Goal: Task Accomplishment & Management: Manage account settings

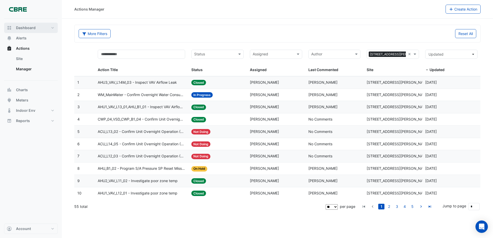
click at [25, 29] on span "Dashboard" at bounding box center [26, 27] width 20 height 5
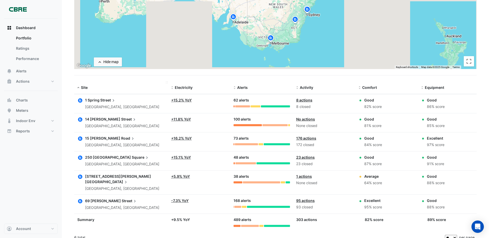
scroll to position [101, 0]
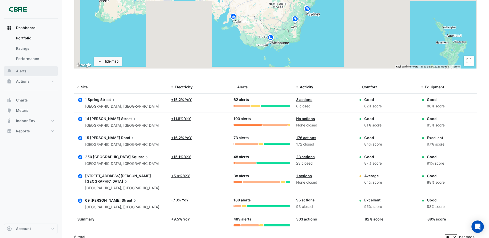
click at [22, 69] on span "Alerts" at bounding box center [21, 71] width 11 height 5
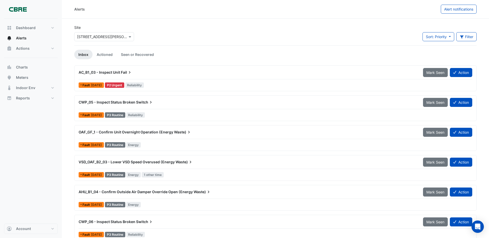
click at [94, 72] on span "AC_B1_03 - Inspect Unit" at bounding box center [100, 72] width 42 height 4
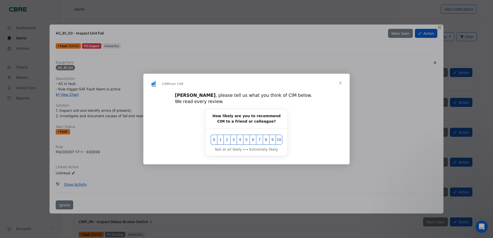
click at [339, 84] on span "Close" at bounding box center [340, 83] width 19 height 19
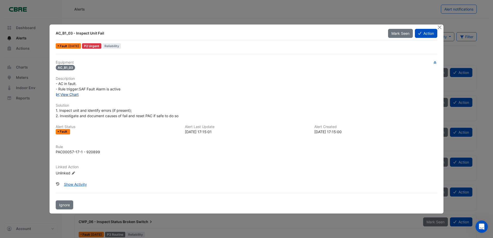
click at [67, 95] on link "View Chart" at bounding box center [67, 94] width 23 height 4
click at [427, 33] on button "Action" at bounding box center [426, 33] width 22 height 9
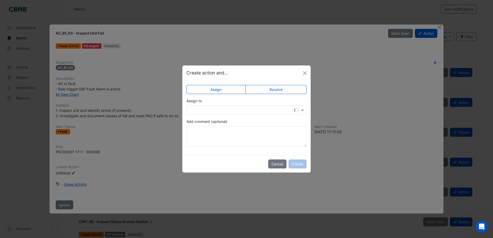
click at [208, 109] on input "text" at bounding box center [241, 110] width 104 height 5
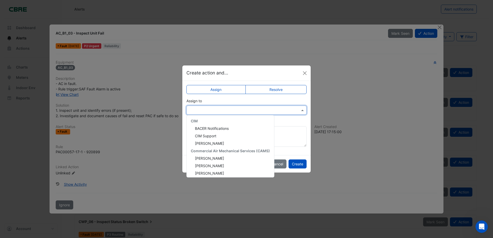
scroll to position [39, 0]
click at [230, 149] on span "Commercial Air Mechanical Services (CAMS)" at bounding box center [230, 149] width 79 height 4
click at [205, 149] on span "Commercial Air Mechanical Services (CAMS)" at bounding box center [230, 149] width 79 height 4
click at [211, 162] on span "Michael Petterson" at bounding box center [209, 164] width 29 height 4
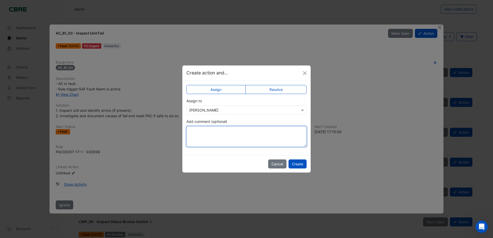
click at [205, 134] on textarea "Add comment (optional)" at bounding box center [246, 136] width 120 height 21
type textarea "**********"
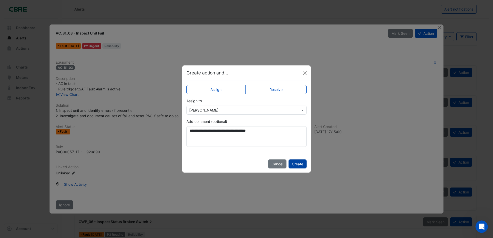
click at [300, 167] on button "Create" at bounding box center [298, 164] width 18 height 9
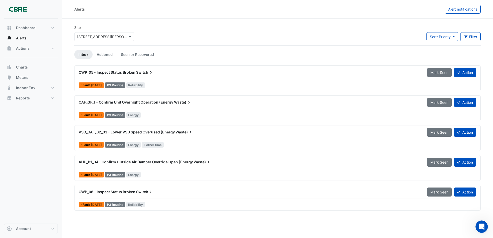
click at [141, 102] on span "OAF_GF_1 - Confirm Unit Overnight Operation (Energy" at bounding box center [126, 102] width 95 height 4
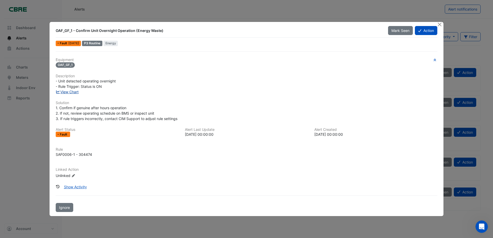
click at [70, 90] on link "View Chart" at bounding box center [67, 92] width 23 height 4
click at [441, 24] on button "Close" at bounding box center [439, 24] width 5 height 5
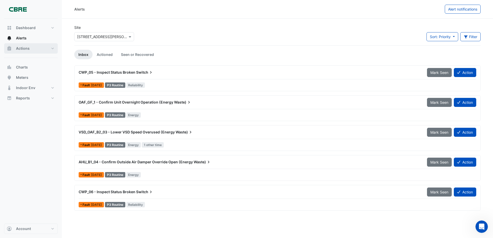
click at [25, 49] on span "Actions" at bounding box center [23, 48] width 14 height 5
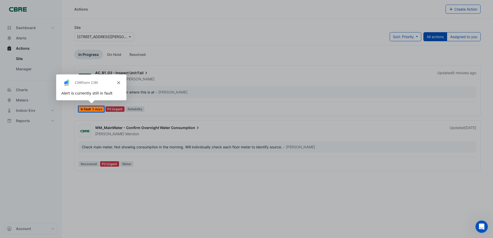
click at [118, 82] on polygon "Close" at bounding box center [118, 82] width 3 height 3
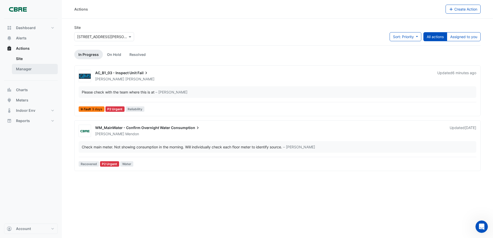
click at [26, 67] on link "Manager" at bounding box center [35, 69] width 46 height 10
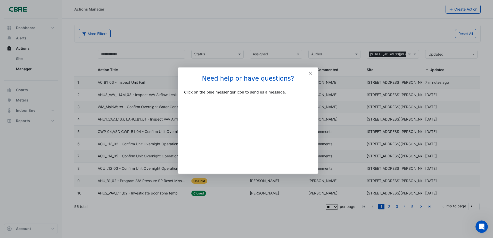
click at [308, 72] on div "Intercom messenger" at bounding box center [248, 70] width 140 height 7
click at [309, 72] on icon "Close" at bounding box center [310, 72] width 3 height 3
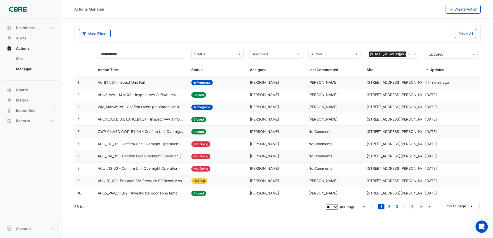
click at [412, 206] on link "5" at bounding box center [412, 207] width 6 height 6
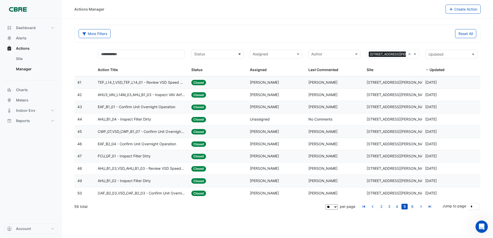
click at [238, 54] on span at bounding box center [240, 54] width 6 height 6
click at [201, 72] on span "In Progress" at bounding box center [205, 73] width 19 height 4
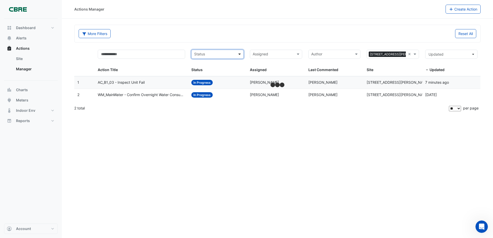
click at [240, 53] on span at bounding box center [240, 54] width 6 height 6
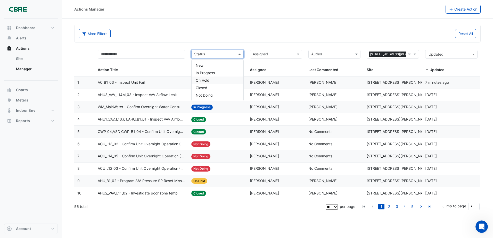
click at [201, 79] on span "On Hold" at bounding box center [203, 80] width 14 height 4
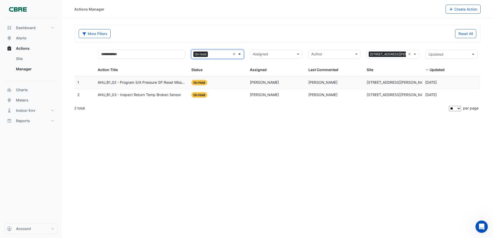
click at [242, 54] on span at bounding box center [240, 54] width 6 height 6
click at [207, 71] on span "In Progress" at bounding box center [205, 73] width 19 height 4
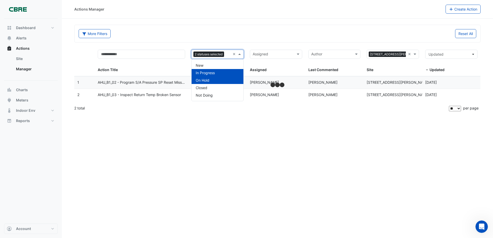
click at [240, 54] on span at bounding box center [240, 54] width 6 height 6
click at [202, 65] on span "New" at bounding box center [200, 65] width 8 height 4
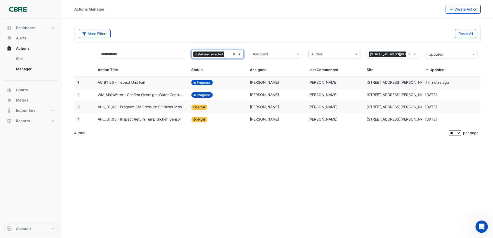
click at [239, 54] on span at bounding box center [240, 54] width 6 height 6
click at [240, 54] on span at bounding box center [240, 54] width 6 height 6
click at [204, 95] on span "Not Doing" at bounding box center [204, 95] width 17 height 4
click at [156, 171] on div "Actions Manager Create Action More Filters Reset All × Not Doing × Assigned × 2…" at bounding box center [277, 119] width 431 height 238
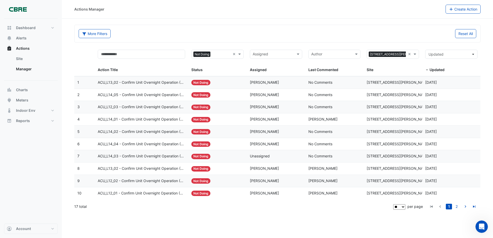
click at [143, 82] on span "ACU_L13_02 - Confirm Unit Overnight Operation (Energy Waste)" at bounding box center [141, 83] width 87 height 6
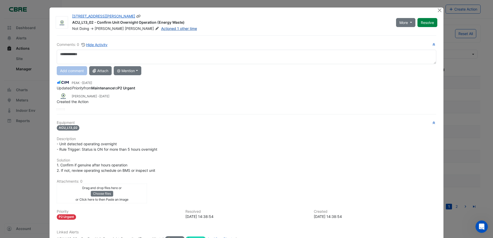
click at [161, 27] on link "Actioned 1 other time" at bounding box center [179, 28] width 36 height 4
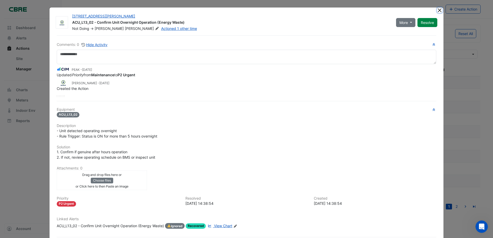
click at [437, 10] on button "Close" at bounding box center [439, 9] width 5 height 5
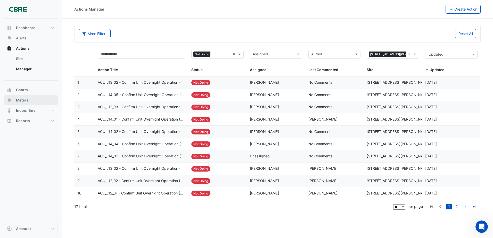
click at [28, 100] on span "Meters" at bounding box center [22, 100] width 12 height 5
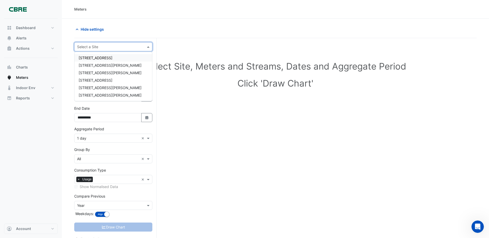
click at [84, 47] on input "text" at bounding box center [108, 46] width 62 height 5
click at [89, 86] on span "[STREET_ADDRESS][PERSON_NAME]" at bounding box center [110, 88] width 63 height 4
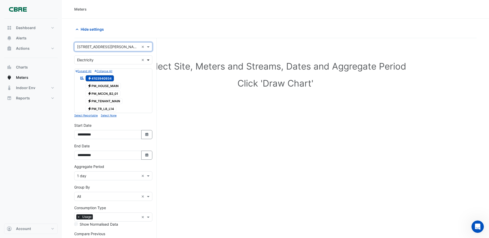
click at [148, 60] on span at bounding box center [149, 59] width 6 height 5
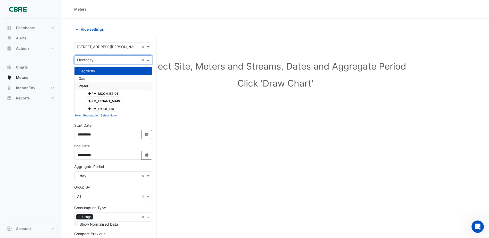
click at [89, 86] on div "Water" at bounding box center [114, 85] width 78 height 7
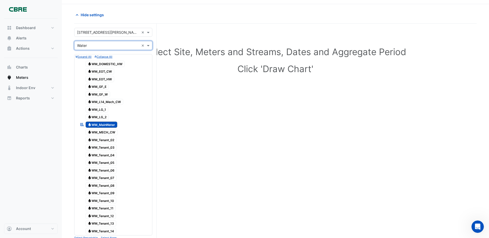
scroll to position [26, 0]
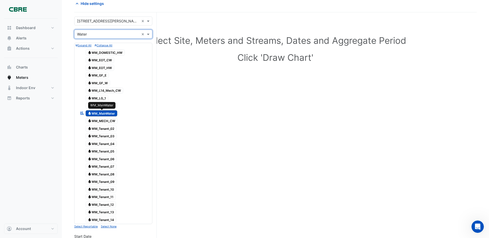
click at [104, 113] on span "Water WM_MainWater" at bounding box center [102, 113] width 32 height 6
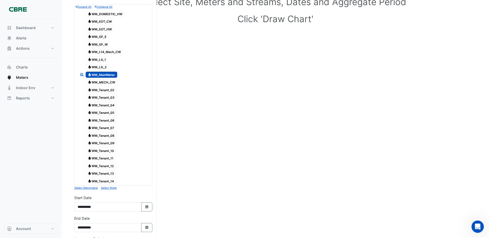
scroll to position [181, 0]
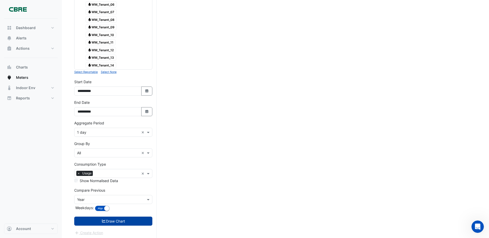
click at [109, 221] on button "Draw Chart" at bounding box center [113, 221] width 78 height 9
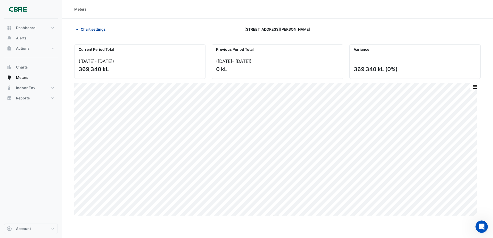
click at [81, 29] on span "Chart settings" at bounding box center [93, 29] width 25 height 5
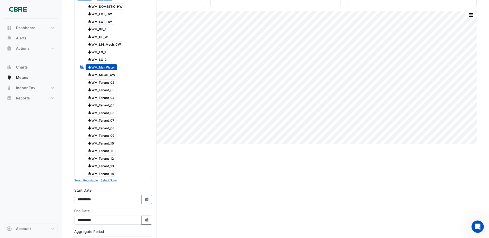
scroll to position [181, 0]
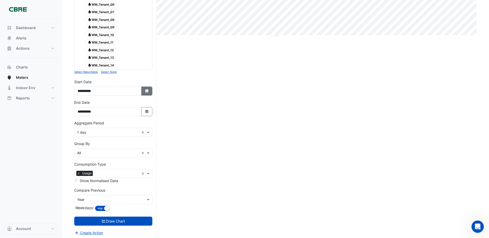
click at [149, 91] on button "Select Date" at bounding box center [146, 91] width 11 height 9
select select "*"
select select "****"
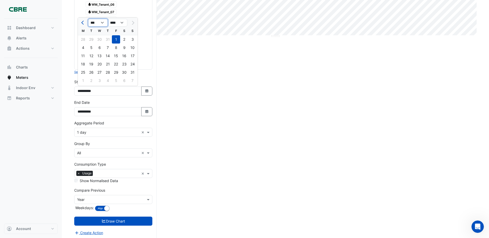
click at [92, 23] on select "*** *** *** *** *** *** *** ***" at bounding box center [98, 23] width 20 height 8
select select "*"
click at [88, 19] on select "*** *** *** *** *** *** *** ***" at bounding box center [98, 23] width 20 height 8
click at [84, 64] on div "21" at bounding box center [83, 64] width 8 height 8
type input "**********"
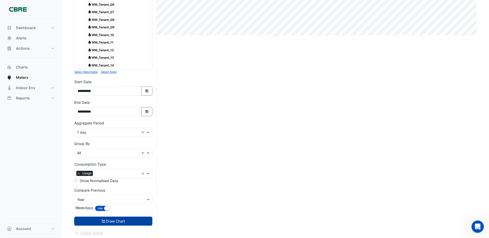
click at [115, 222] on button "Draw Chart" at bounding box center [113, 221] width 78 height 9
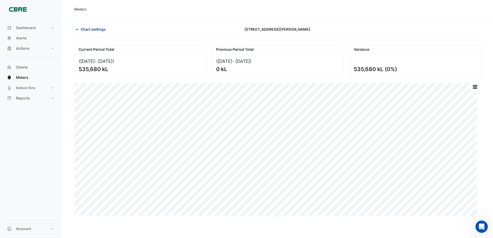
click at [77, 29] on icon "button" at bounding box center [77, 29] width 5 height 5
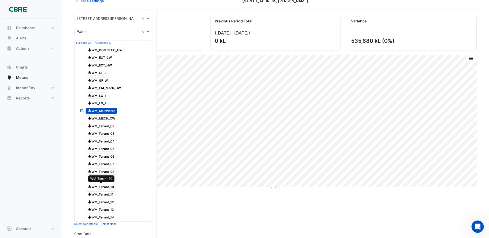
scroll to position [26, 0]
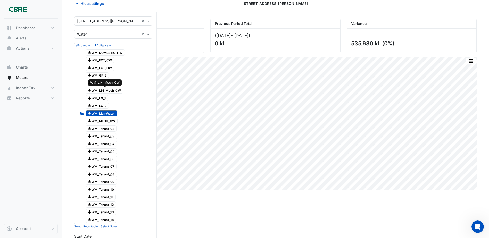
click at [108, 90] on span "Water WM_L14_Mech_CW" at bounding box center [105, 91] width 38 height 6
click at [97, 113] on span "Water WM_MainWater" at bounding box center [102, 113] width 32 height 6
drag, startPoint x: 34, startPoint y: 147, endPoint x: 36, endPoint y: 145, distance: 2.9
click at [34, 147] on div "Dashboard Portfolio Ratings Performance Alerts Actions Site Manager Charts" at bounding box center [31, 121] width 54 height 205
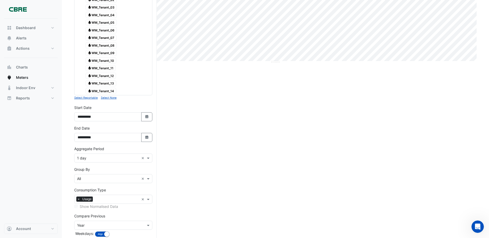
scroll to position [182, 0]
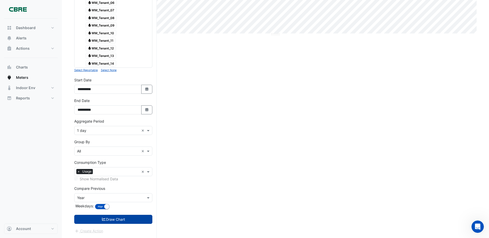
click at [94, 218] on button "Draw Chart" at bounding box center [113, 219] width 78 height 9
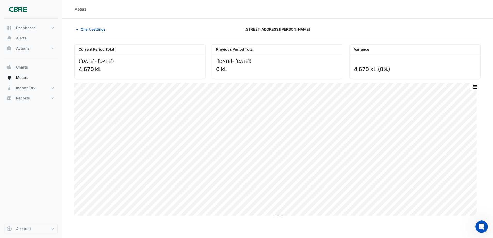
click at [82, 27] on span "Chart settings" at bounding box center [93, 29] width 25 height 5
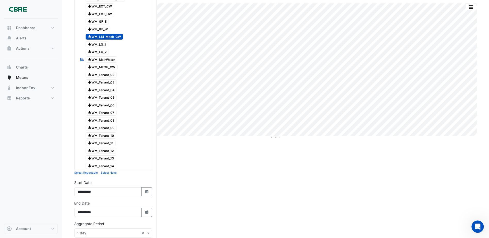
scroll to position [26, 0]
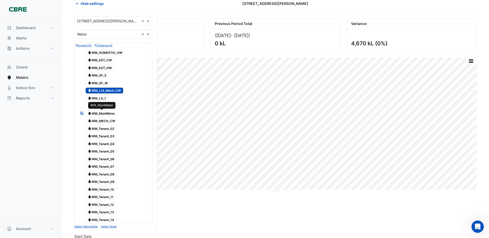
click at [102, 113] on span "Water WM_MainWater" at bounding box center [102, 113] width 32 height 6
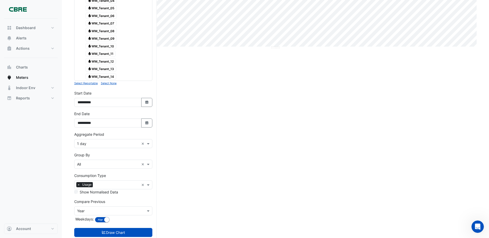
scroll to position [182, 0]
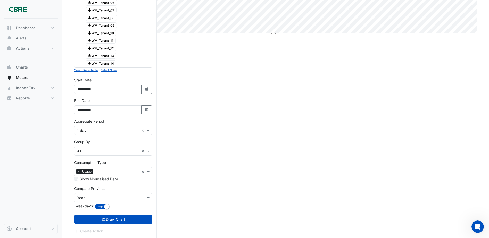
click at [85, 150] on input "text" at bounding box center [108, 151] width 62 height 5
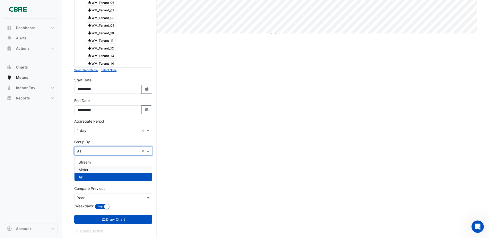
click at [85, 171] on span "Meter" at bounding box center [84, 170] width 10 height 4
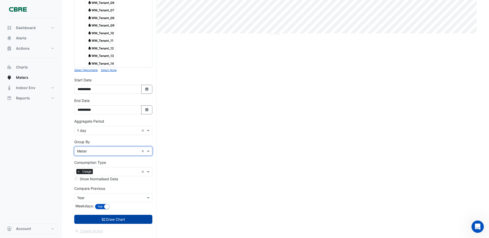
click at [117, 219] on button "Draw Chart" at bounding box center [113, 219] width 78 height 9
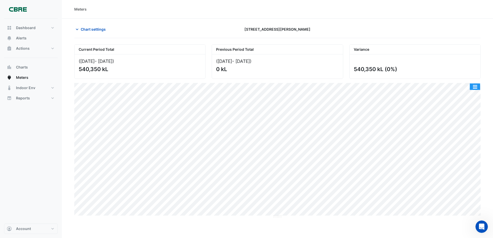
click at [477, 88] on button "button" at bounding box center [475, 87] width 10 height 6
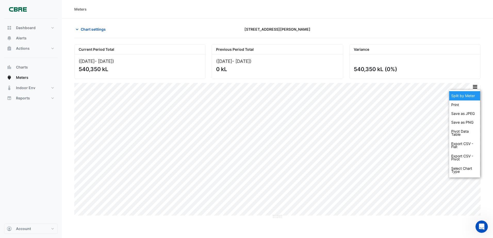
click at [468, 94] on div "Split by Meter" at bounding box center [464, 95] width 31 height 9
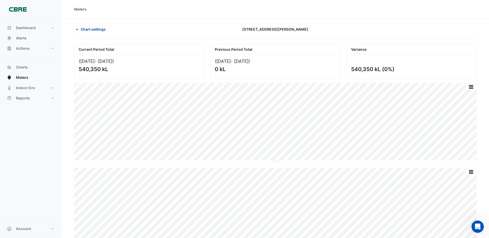
click at [78, 29] on icon "button" at bounding box center [77, 30] width 3 height 2
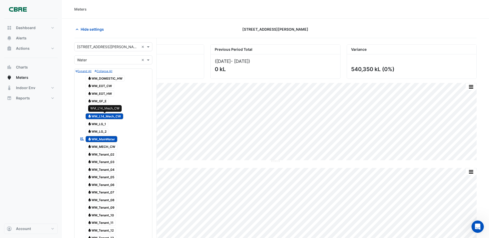
click at [98, 116] on span "Water WM_L14_Mech_CW" at bounding box center [105, 116] width 38 height 6
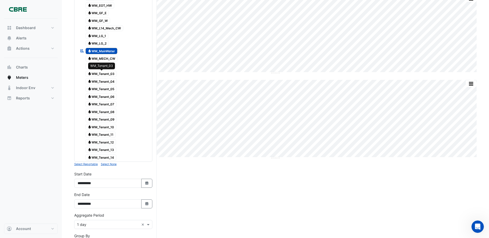
scroll to position [77, 0]
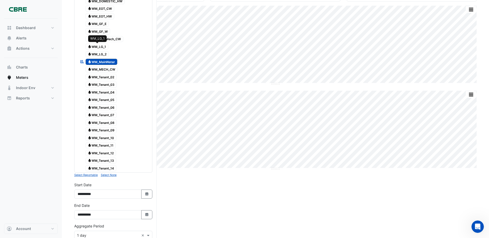
click at [102, 46] on span "Water WM_LG_1" at bounding box center [97, 47] width 23 height 6
click at [100, 54] on span "Water WM_LG_2" at bounding box center [97, 54] width 23 height 6
click at [102, 69] on span "Water WM_MECH_CW" at bounding box center [102, 70] width 32 height 6
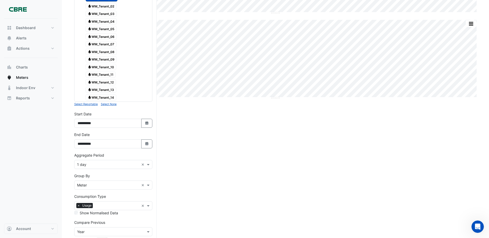
scroll to position [182, 0]
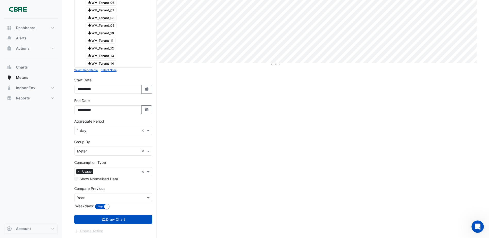
drag, startPoint x: 123, startPoint y: 220, endPoint x: 9, endPoint y: 195, distance: 117.2
click at [123, 220] on button "Draw Chart" at bounding box center [113, 219] width 78 height 9
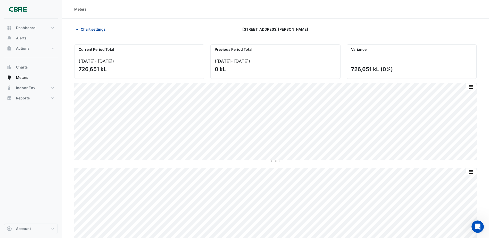
click at [76, 30] on icon "button" at bounding box center [77, 29] width 5 height 5
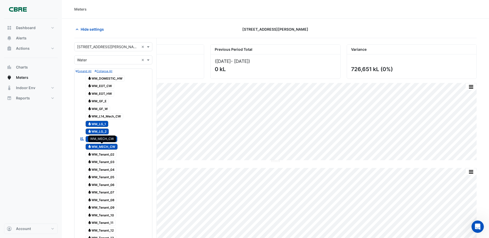
click at [100, 146] on span "Water WM_MECH_CW" at bounding box center [102, 147] width 32 height 6
click at [97, 129] on span "Water WM_LG_2" at bounding box center [97, 132] width 23 height 6
click at [97, 123] on span "Water WM_LG_1" at bounding box center [97, 124] width 23 height 6
click at [101, 113] on div "Water WM_L14_Mech_CW" at bounding box center [102, 116] width 46 height 7
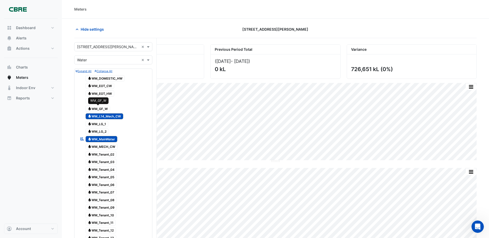
click at [102, 109] on span "Water WM_GF_W" at bounding box center [98, 109] width 25 height 6
drag, startPoint x: 103, startPoint y: 100, endPoint x: 103, endPoint y: 94, distance: 6.5
click at [103, 100] on span "Water WM_GF_E" at bounding box center [97, 101] width 23 height 6
click at [102, 91] on span "Water WM_EOT_HW" at bounding box center [100, 94] width 29 height 6
click at [102, 85] on span "Water WM_EOT_CW" at bounding box center [100, 86] width 29 height 6
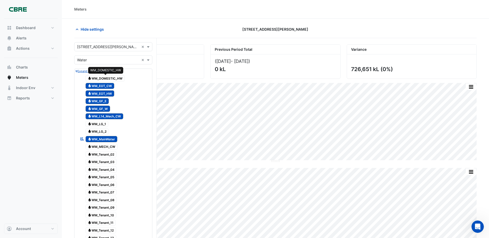
click at [102, 75] on span "Water WM_DOMESTIC_HW" at bounding box center [105, 78] width 39 height 6
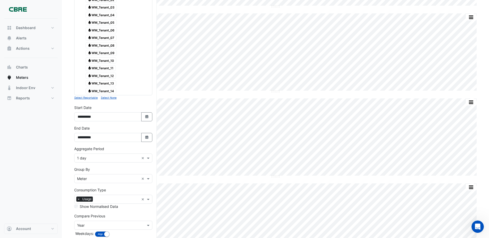
scroll to position [185, 0]
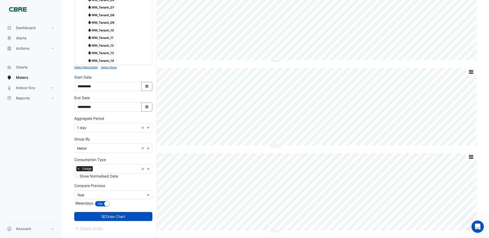
drag, startPoint x: 99, startPoint y: 216, endPoint x: 29, endPoint y: 158, distance: 90.8
click at [99, 216] on button "Draw Chart" at bounding box center [113, 216] width 78 height 9
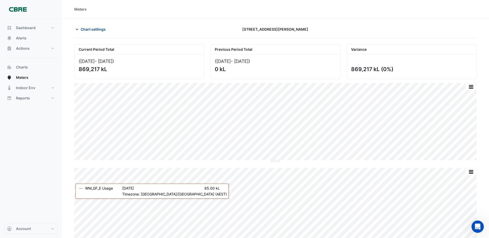
click at [75, 28] on icon "button" at bounding box center [77, 29] width 5 height 5
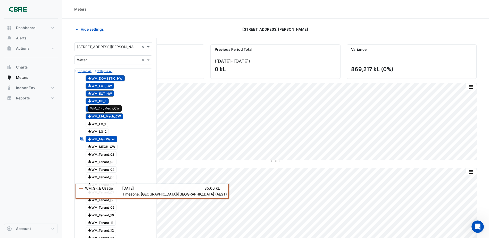
click at [98, 115] on span "Water WM_L14_Mech_CW" at bounding box center [105, 116] width 38 height 6
click at [97, 107] on span "Water WM_GF_W" at bounding box center [98, 109] width 25 height 6
click at [100, 98] on span "Water WM_GF_E" at bounding box center [97, 101] width 23 height 6
click at [100, 91] on span "Water WM_EOT_HW" at bounding box center [100, 94] width 29 height 6
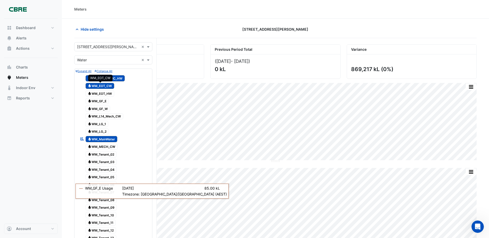
click at [101, 84] on span "Water WM_EOT_CW" at bounding box center [100, 86] width 29 height 6
click at [102, 78] on span "Water WM_DOMESTIC_HW" at bounding box center [105, 78] width 39 height 6
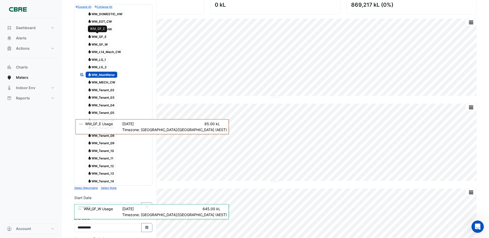
scroll to position [77, 0]
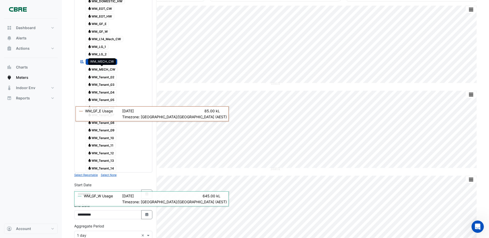
click at [104, 69] on span "Water WM_MECH_CW" at bounding box center [102, 70] width 32 height 6
click at [104, 77] on span "Water WM_Tenant_02" at bounding box center [101, 77] width 31 height 6
drag, startPoint x: 105, startPoint y: 85, endPoint x: 105, endPoint y: 89, distance: 4.1
click at [105, 86] on span "Water WM_Tenant_03" at bounding box center [101, 85] width 31 height 6
click at [104, 92] on span "Water WM_Tenant_04" at bounding box center [101, 92] width 31 height 6
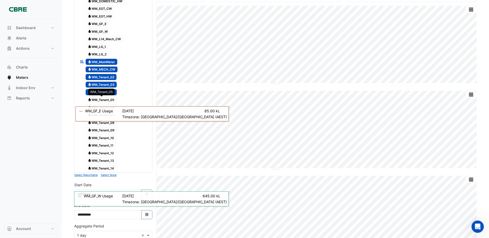
click at [104, 99] on span "Water WM_Tenant_05" at bounding box center [101, 100] width 31 height 6
click at [105, 108] on span "Water WM_Tenant_06" at bounding box center [101, 107] width 31 height 6
click at [104, 116] on span "Water WM_Tenant_07" at bounding box center [101, 115] width 31 height 6
click at [103, 121] on span "Water WM_Tenant_08" at bounding box center [101, 123] width 31 height 6
click at [103, 128] on div "Water WM_Tenant_09" at bounding box center [98, 130] width 39 height 7
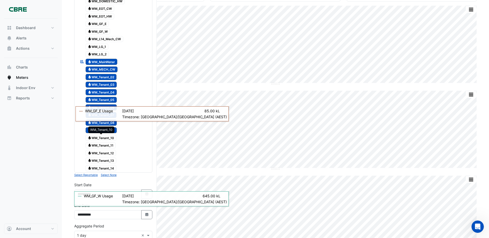
click at [103, 136] on span "Water WM_Tenant_10" at bounding box center [101, 138] width 31 height 6
click at [104, 143] on span "Water WM_Tenant_11" at bounding box center [101, 146] width 30 height 6
click at [106, 151] on span "Water WM_Tenant_12" at bounding box center [101, 153] width 31 height 6
click at [107, 159] on span "Water WM_Tenant_13" at bounding box center [101, 161] width 31 height 6
click at [107, 168] on span "Water WM_Tenant_14" at bounding box center [101, 168] width 31 height 6
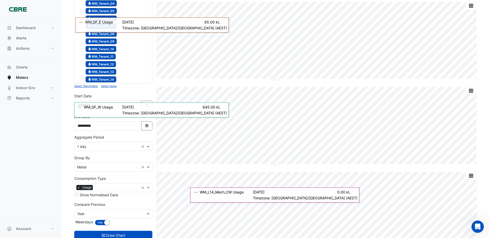
scroll to position [258, 0]
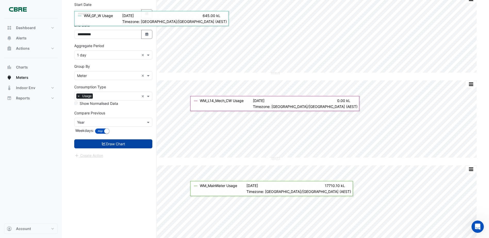
click at [96, 144] on button "Draw Chart" at bounding box center [113, 144] width 78 height 9
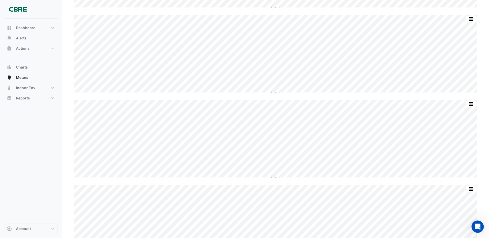
scroll to position [322, 0]
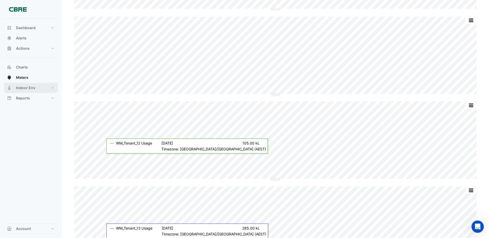
click at [22, 86] on span "Indoor Env" at bounding box center [25, 87] width 19 height 5
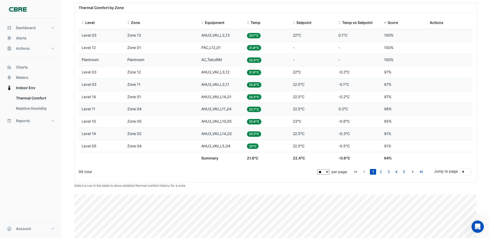
scroll to position [125, 0]
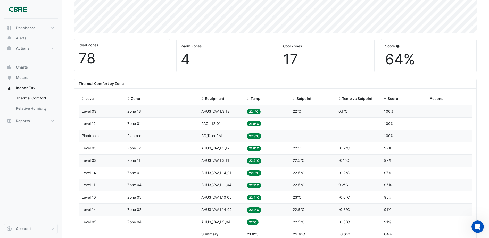
click at [392, 97] on span "Score" at bounding box center [393, 98] width 10 height 4
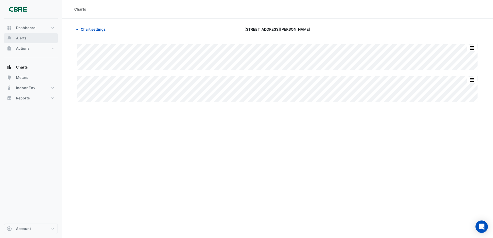
click at [16, 38] on span "Alerts" at bounding box center [21, 38] width 11 height 5
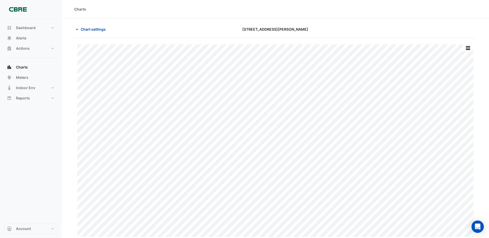
click at [78, 29] on icon "button" at bounding box center [77, 29] width 5 height 5
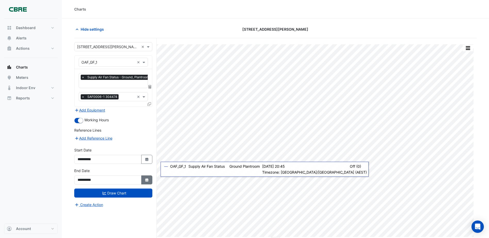
click at [147, 180] on icon "button" at bounding box center [146, 179] width 3 height 3
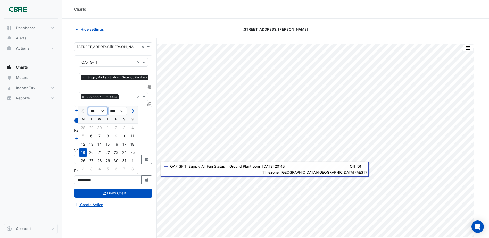
click at [96, 112] on select "*** *** *** *** *** *** *** ***" at bounding box center [98, 111] width 20 height 8
select select "*"
click at [88, 107] on select "*** *** *** *** *** *** *** ***" at bounding box center [98, 111] width 20 height 8
click at [107, 151] on div "25" at bounding box center [108, 153] width 8 height 8
type input "**********"
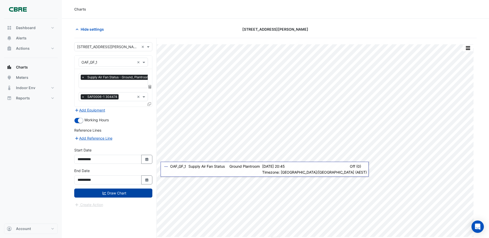
click at [109, 193] on button "Draw Chart" at bounding box center [113, 193] width 78 height 9
